Goal: Task Accomplishment & Management: Use online tool/utility

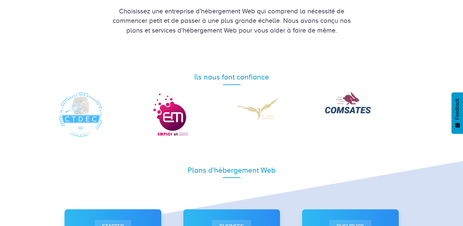
scroll to position [303, 0]
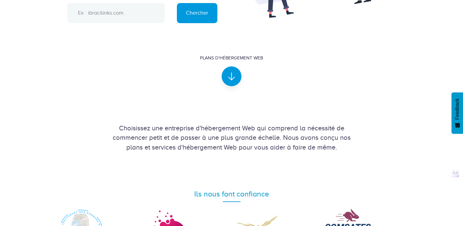
click at [102, 23] on input "text" at bounding box center [115, 13] width 97 height 20
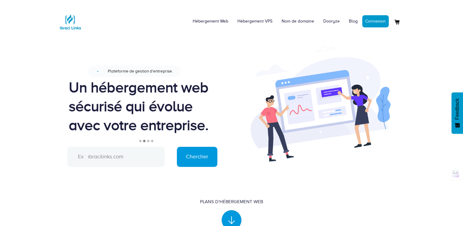
paste input "villabienêtre-bf.com"
type input "villabienêtre-bf.com"
click at [182, 164] on input "Chercher" at bounding box center [197, 157] width 40 height 20
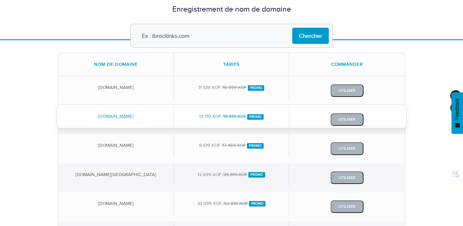
scroll to position [91, 0]
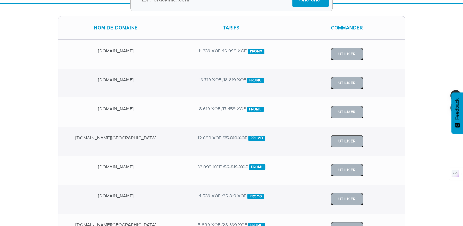
click at [429, 112] on div "Nom de domaine Tarifs Commander [DOMAIN_NAME][GEOGRAPHIC_DATA] 11 339 XOF / 16 …" at bounding box center [231, 196] width 463 height 384
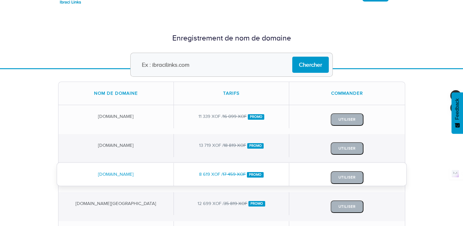
scroll to position [0, 0]
